Goal: Task Accomplishment & Management: Manage account settings

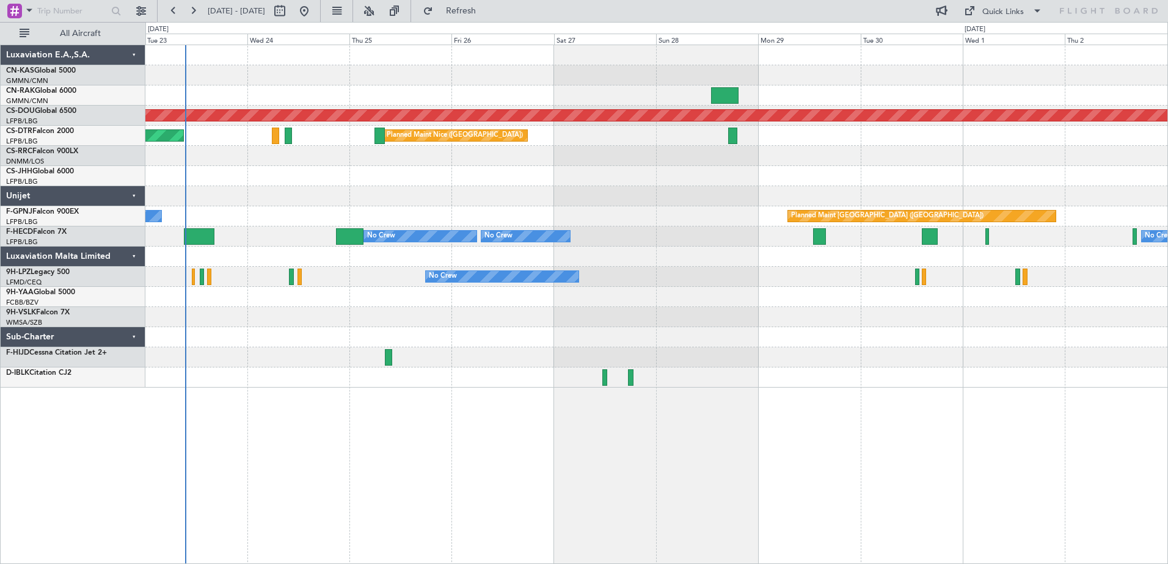
click at [348, 456] on div "Planned Maint London ([GEOGRAPHIC_DATA]) AOG Maint Sofia [GEOGRAPHIC_DATA] ([GE…" at bounding box center [656, 305] width 1023 height 520
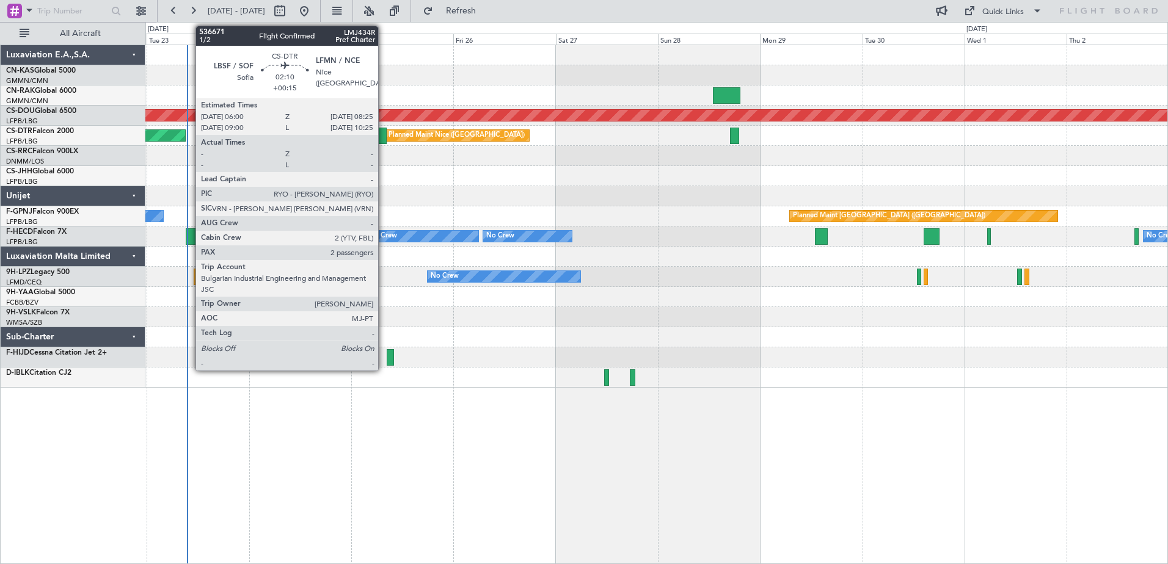
click at [384, 138] on div at bounding box center [381, 136] width 10 height 16
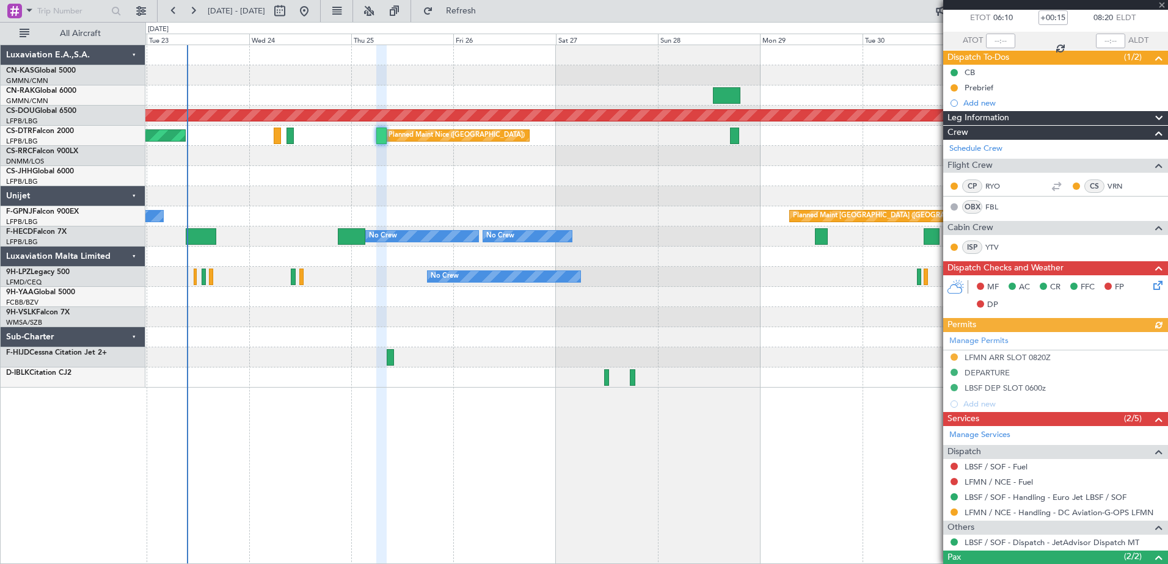
scroll to position [144, 0]
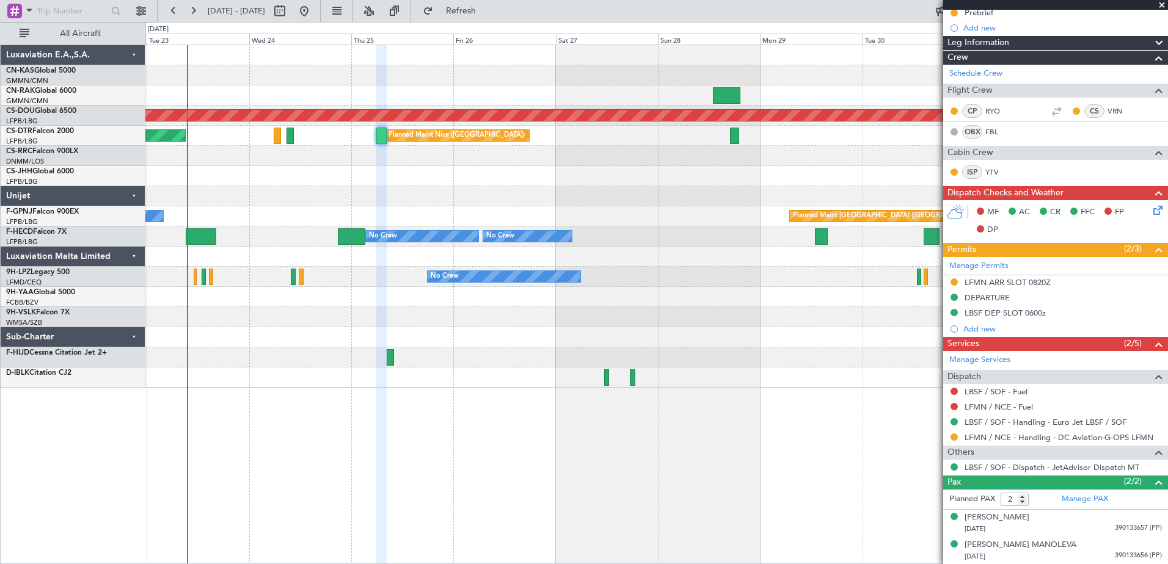
click at [1163, 4] on span at bounding box center [1162, 5] width 12 height 11
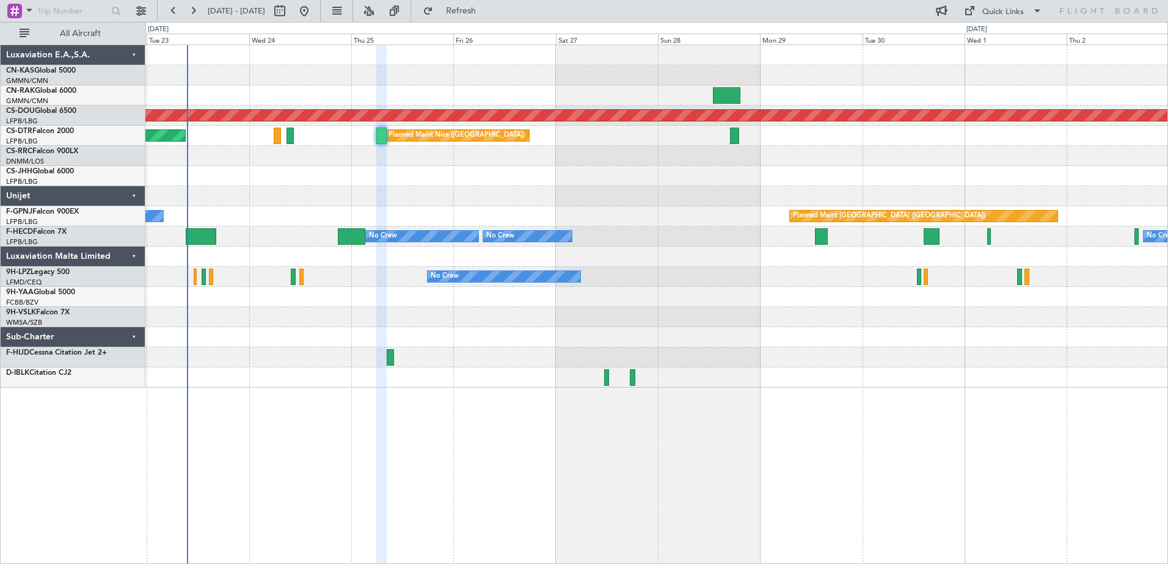
type input "0"
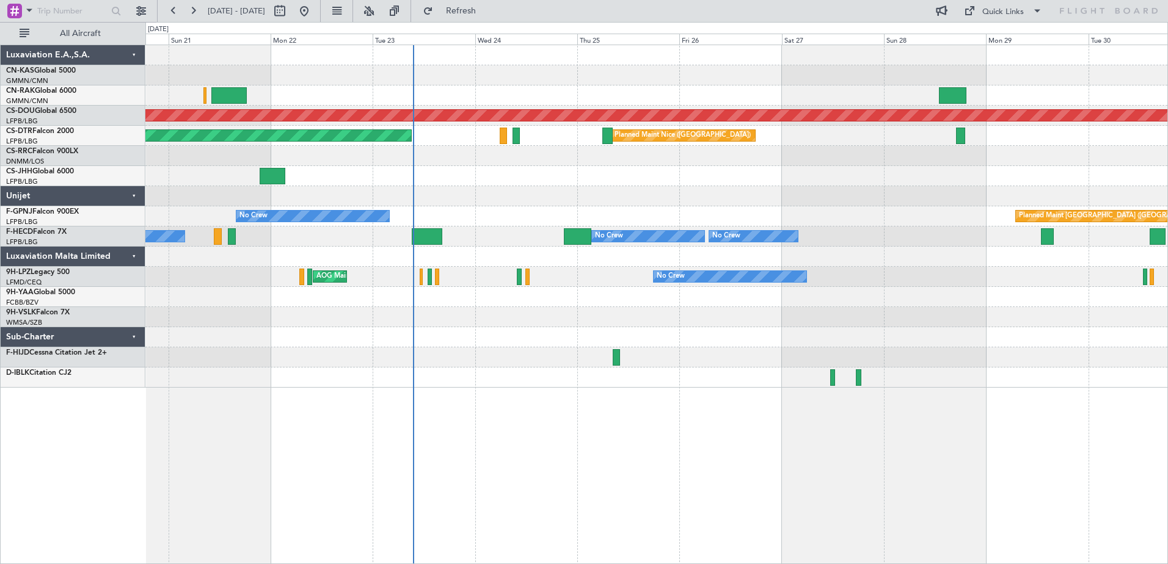
click at [616, 421] on div "Planned Maint London ([GEOGRAPHIC_DATA]) AOG Maint Sofia [GEOGRAPHIC_DATA] ([GE…" at bounding box center [656, 305] width 1023 height 520
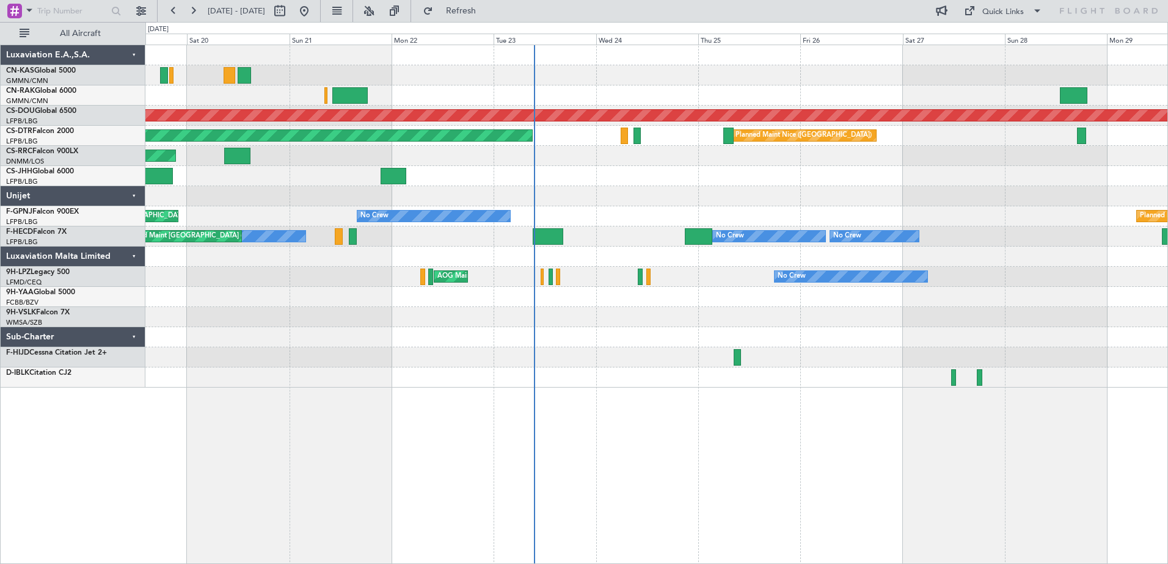
click at [536, 436] on div "Planned Maint London ([GEOGRAPHIC_DATA]) AOG Maint Sofia [GEOGRAPHIC_DATA] ([GE…" at bounding box center [656, 305] width 1023 height 520
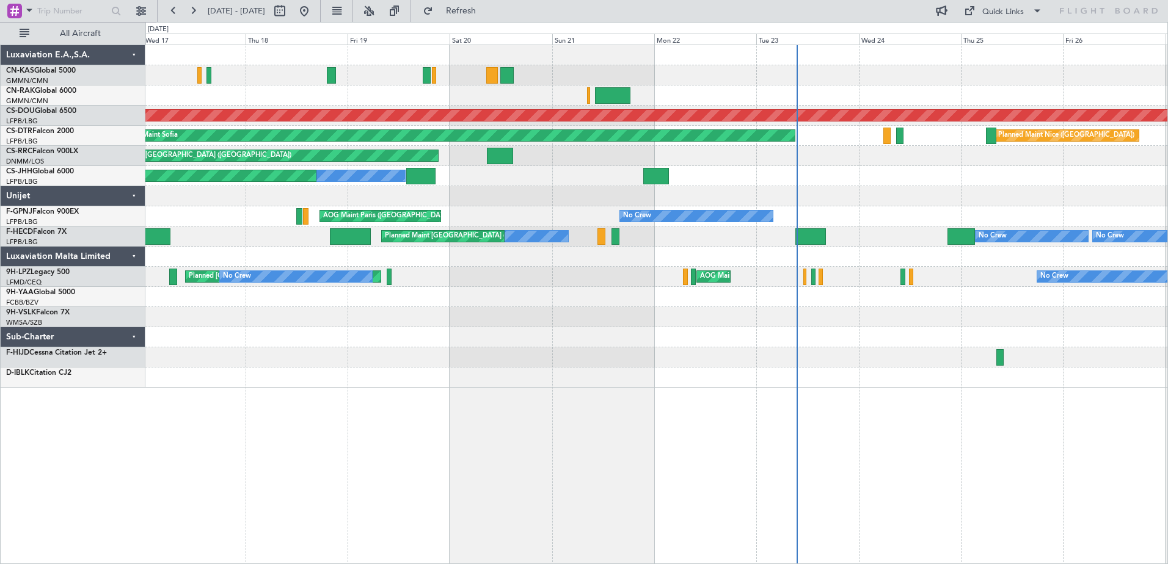
click at [525, 444] on div "Planned Maint London ([GEOGRAPHIC_DATA]) AOG Maint Sofia [GEOGRAPHIC_DATA] ([GE…" at bounding box center [656, 305] width 1023 height 520
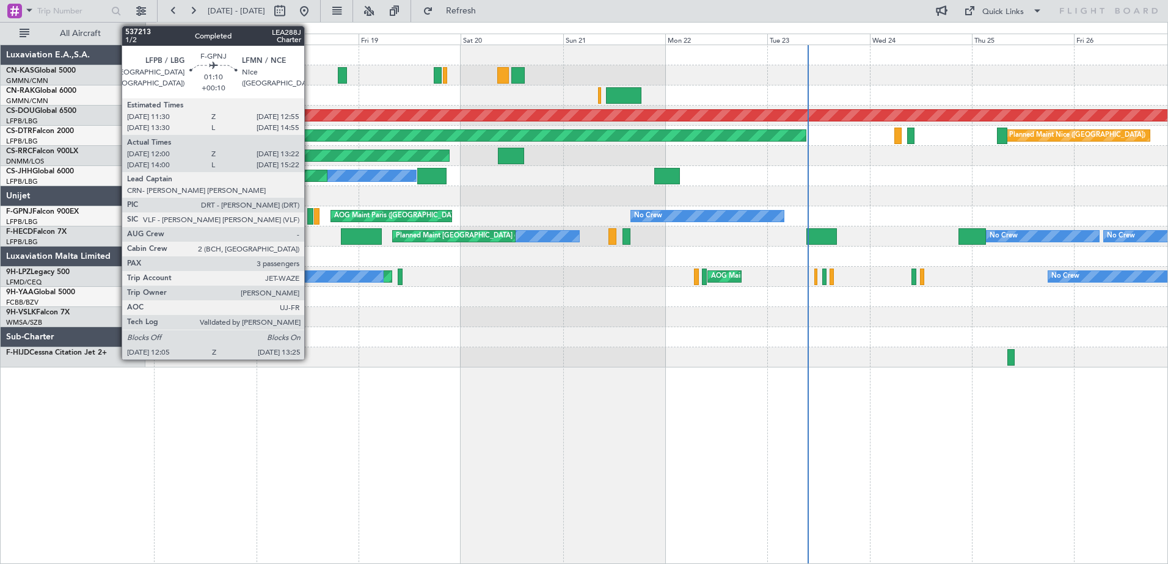
click at [310, 212] on div at bounding box center [310, 216] width 6 height 16
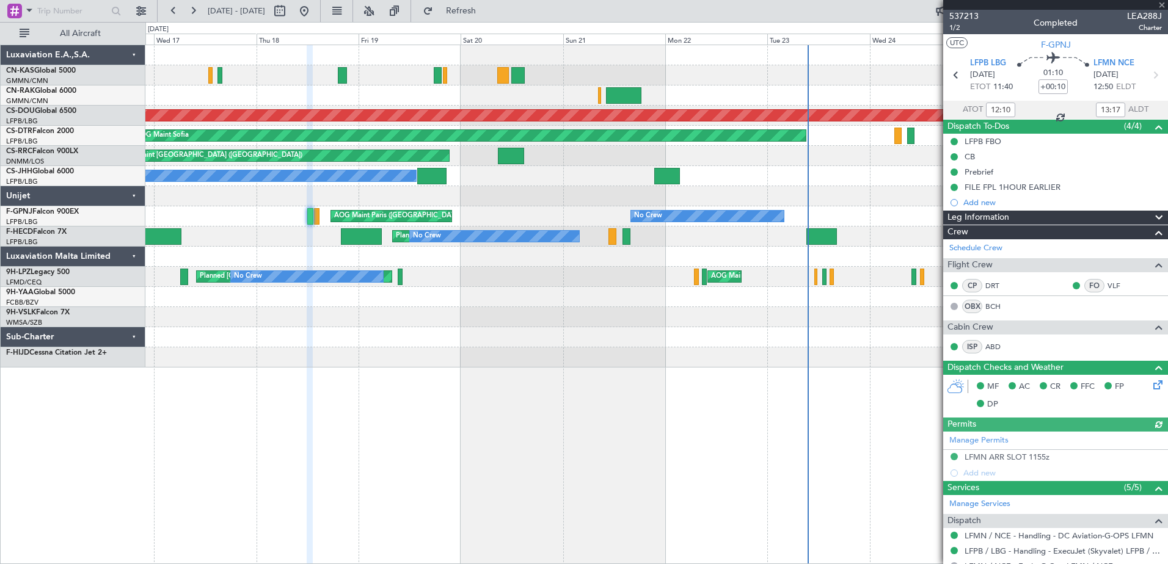
scroll to position [278, 0]
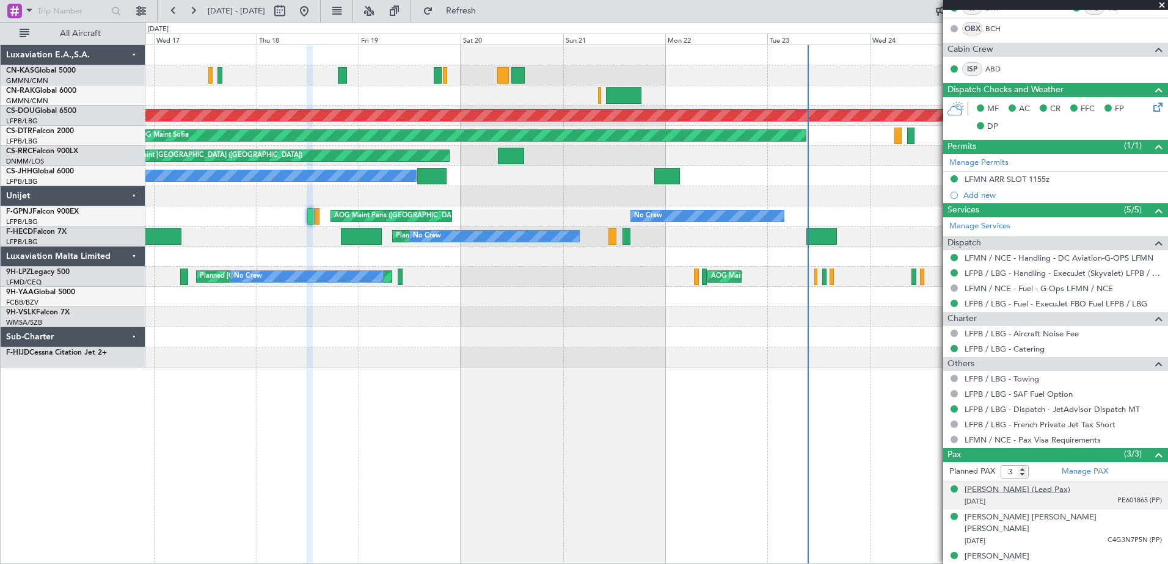
click at [1031, 490] on div "[PERSON_NAME] (Lead Pax)" at bounding box center [1018, 490] width 106 height 12
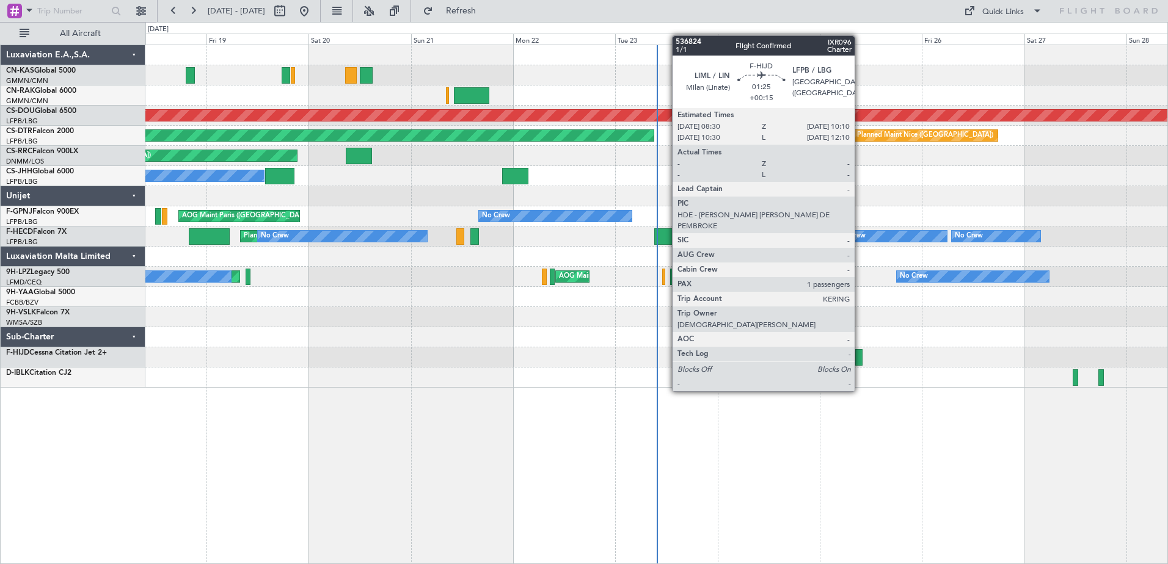
click at [860, 357] on div at bounding box center [858, 357] width 7 height 16
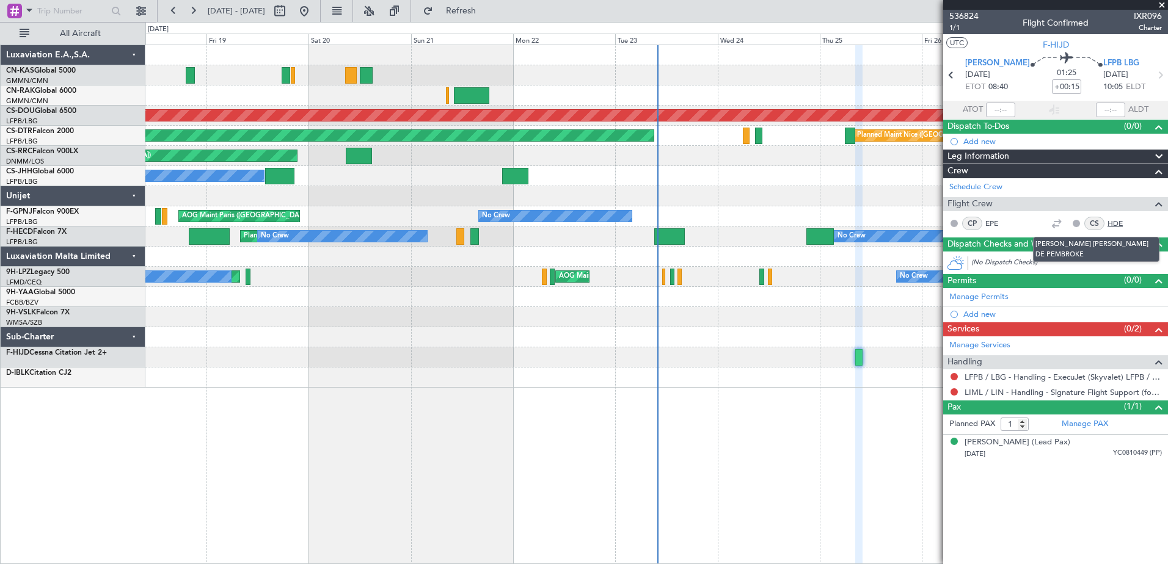
click at [1116, 219] on link "HDE" at bounding box center [1121, 223] width 27 height 11
click at [1162, 4] on span at bounding box center [1162, 5] width 12 height 11
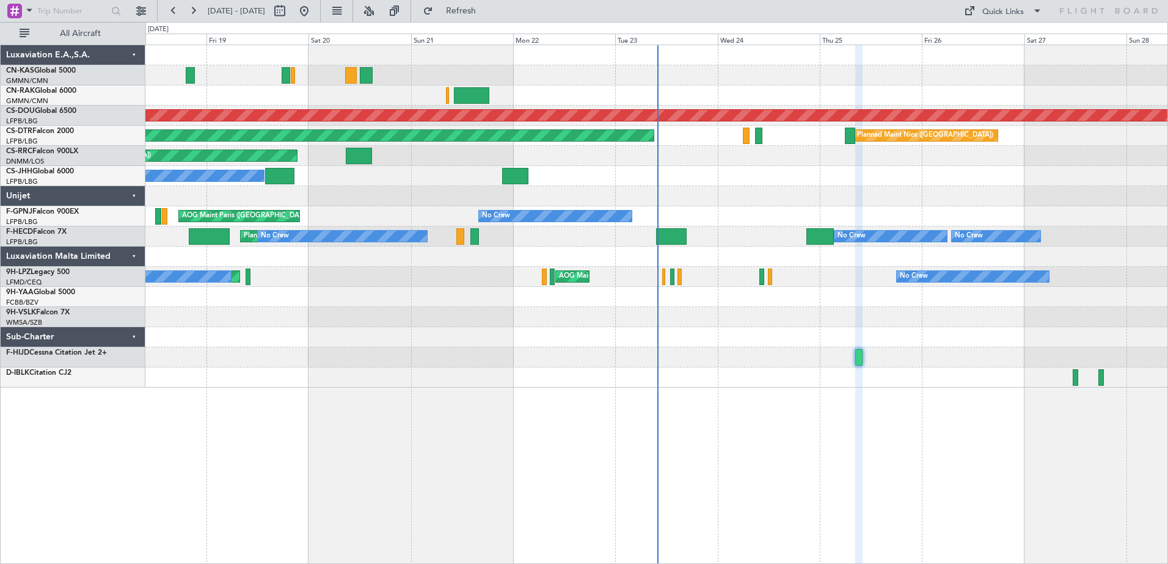
type input "0"
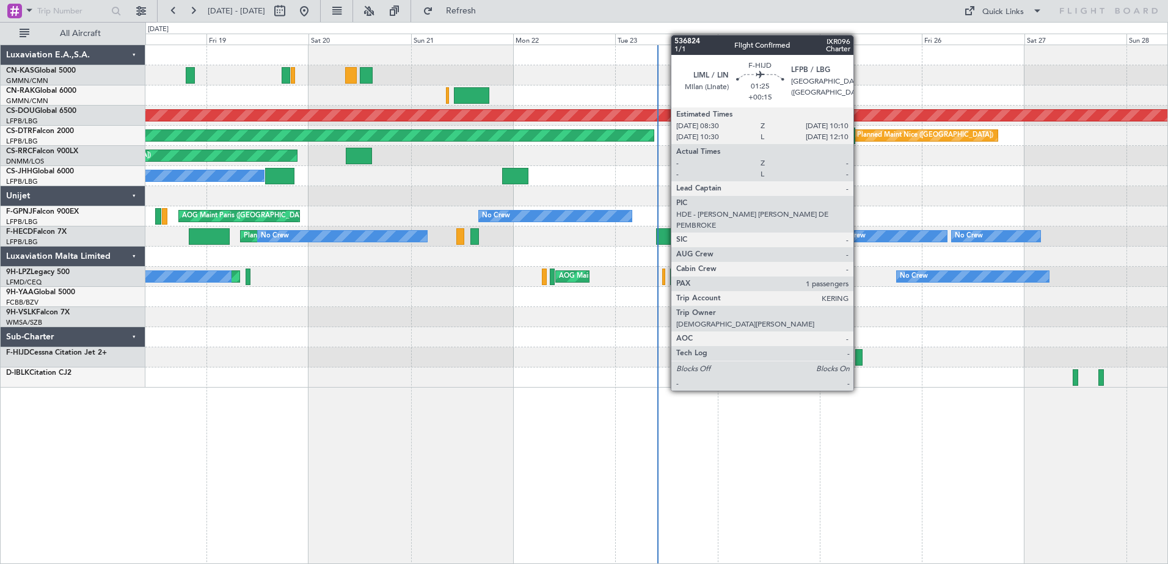
click at [859, 357] on div at bounding box center [858, 357] width 7 height 16
